Goal: Find specific page/section: Find specific page/section

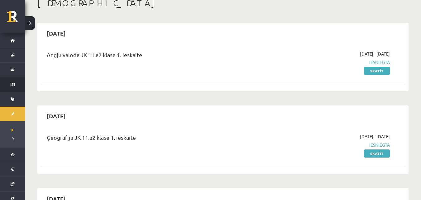
scroll to position [18, 0]
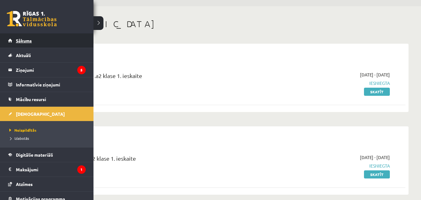
click at [14, 44] on link "Sākums" at bounding box center [47, 40] width 78 height 14
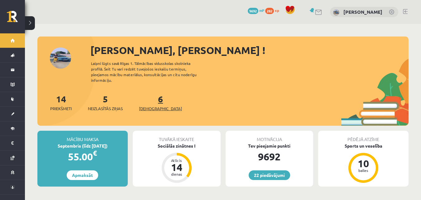
click at [151, 93] on link "6 Ieskaites" at bounding box center [160, 102] width 43 height 18
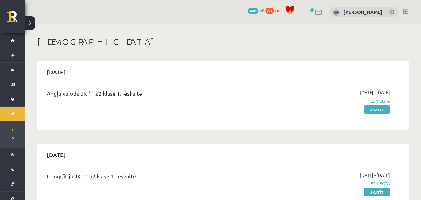
click at [404, 11] on link at bounding box center [405, 11] width 5 height 5
